Goal: Navigation & Orientation: Find specific page/section

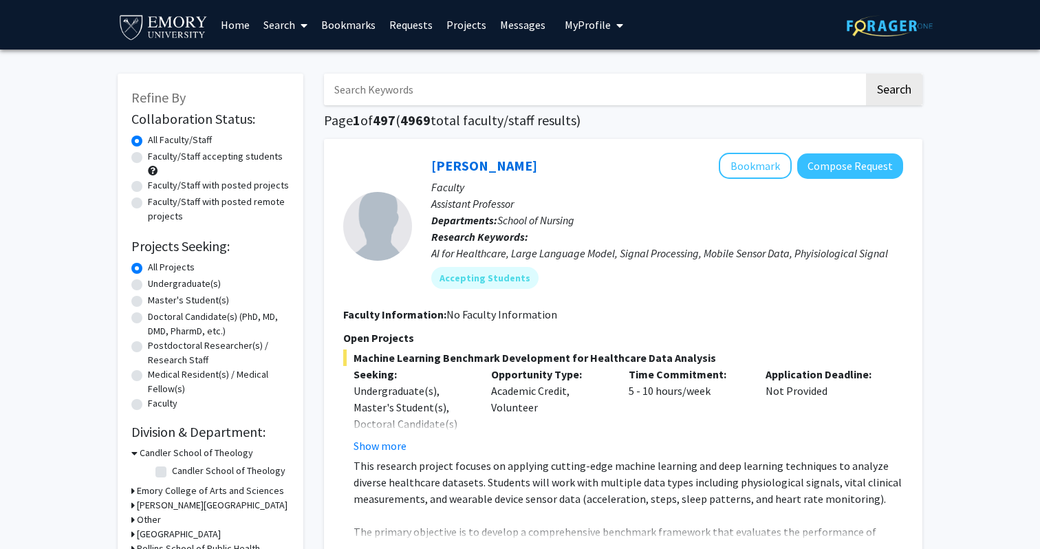
click at [513, 27] on link "Messages" at bounding box center [522, 25] width 59 height 48
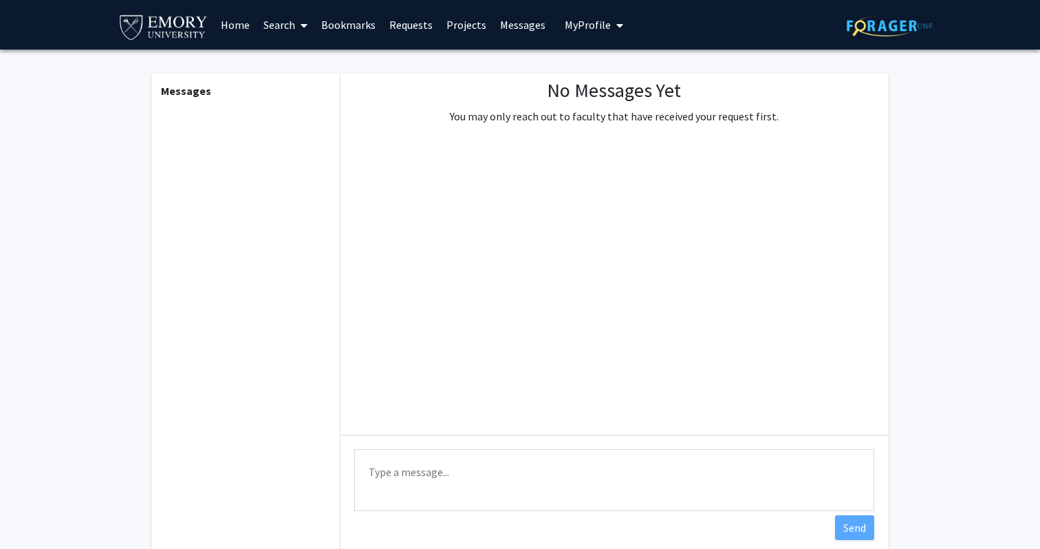
click at [453, 27] on link "Projects" at bounding box center [467, 25] width 54 height 48
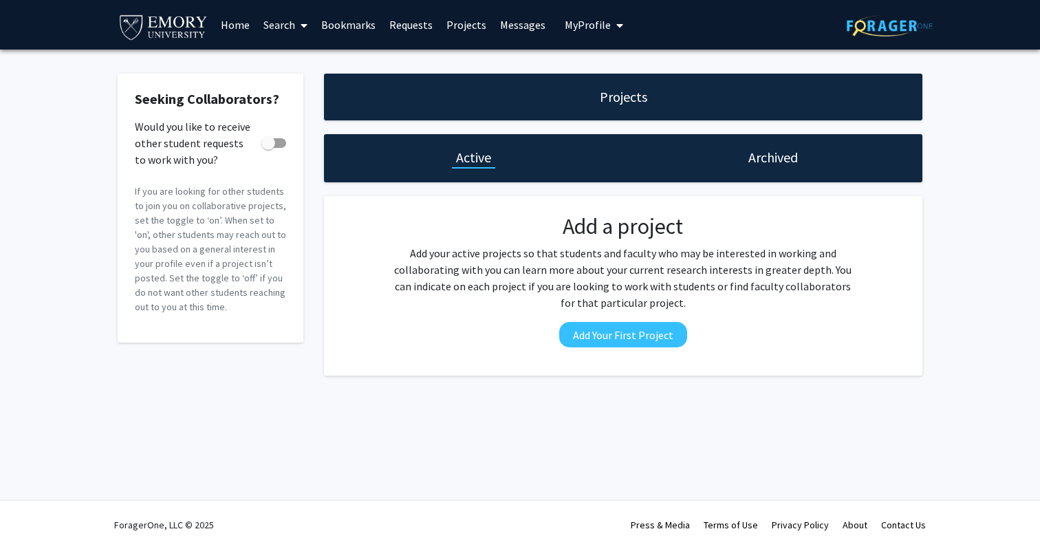
click at [401, 23] on link "Requests" at bounding box center [411, 25] width 57 height 48
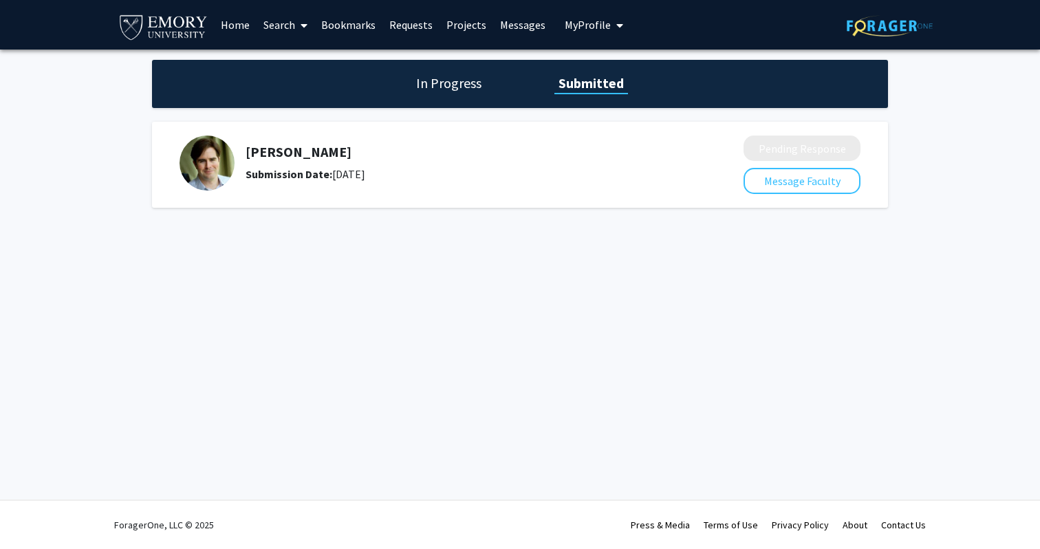
click at [531, 24] on link "Messages" at bounding box center [522, 25] width 59 height 48
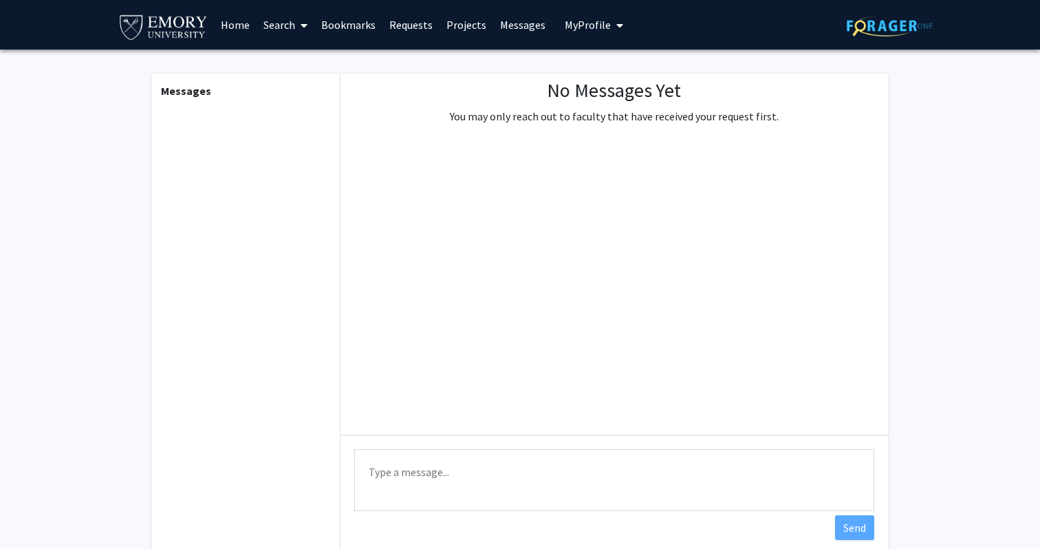
click at [456, 23] on link "Projects" at bounding box center [467, 25] width 54 height 48
